Goal: Information Seeking & Learning: Find specific fact

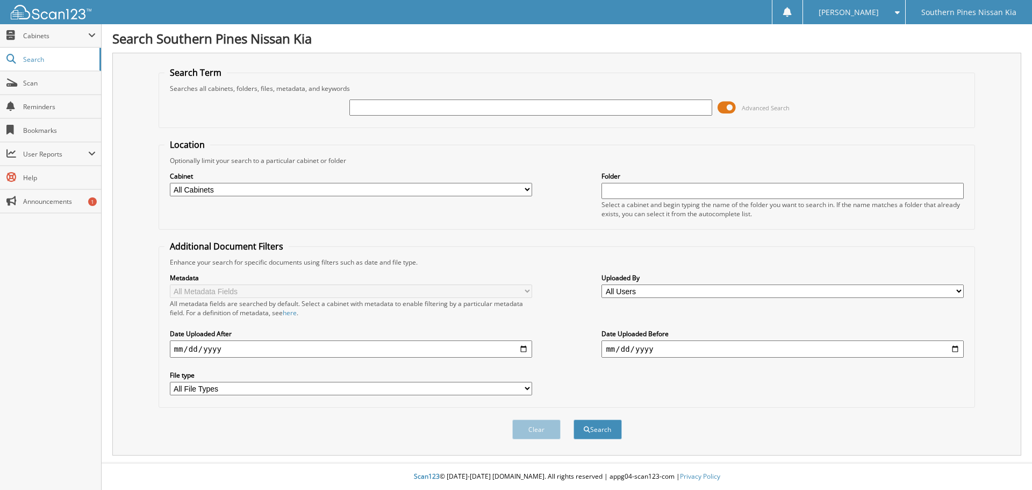
click at [487, 111] on input "text" at bounding box center [531, 107] width 362 height 16
type input "K4551A"
click at [574, 419] on button "Search" at bounding box center [598, 429] width 48 height 20
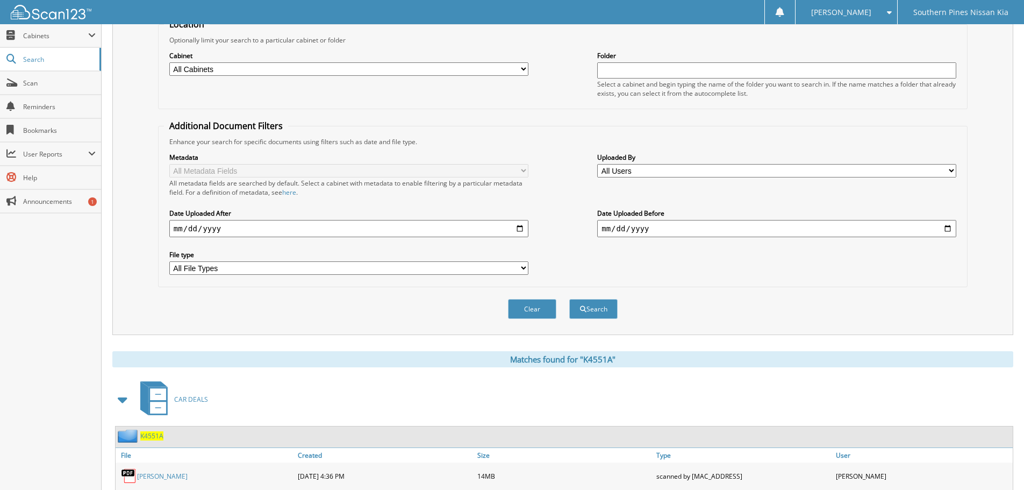
scroll to position [177, 0]
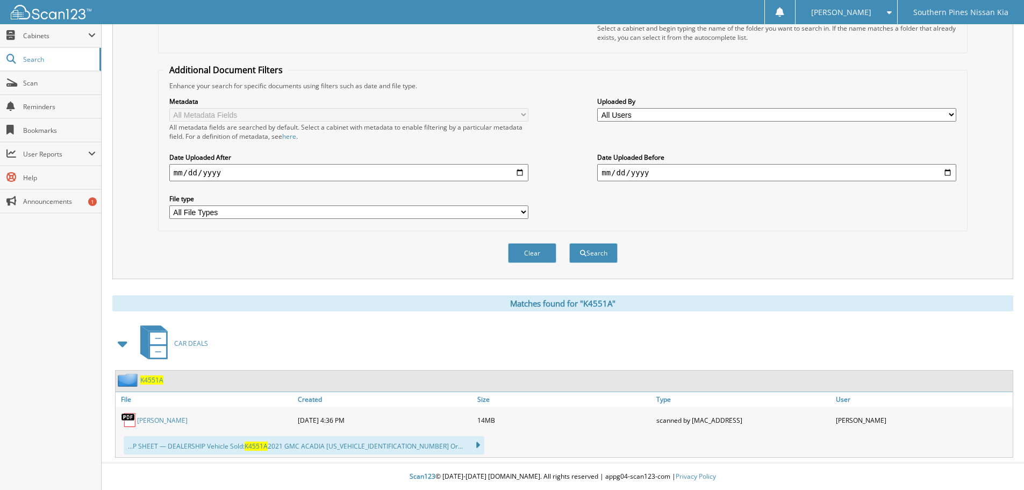
click at [184, 419] on link "[PERSON_NAME]" at bounding box center [162, 420] width 51 height 9
click at [168, 424] on link "[PERSON_NAME]" at bounding box center [162, 420] width 51 height 9
